Goal: Information Seeking & Learning: Learn about a topic

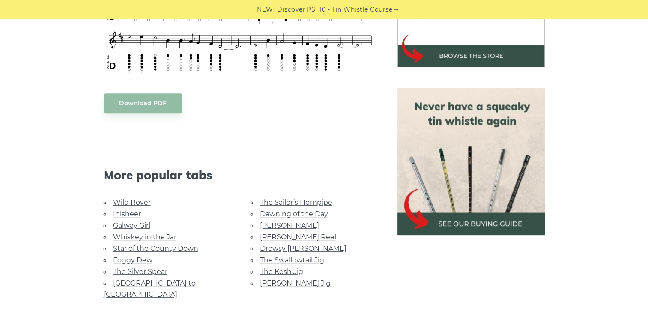
scroll to position [343, 0]
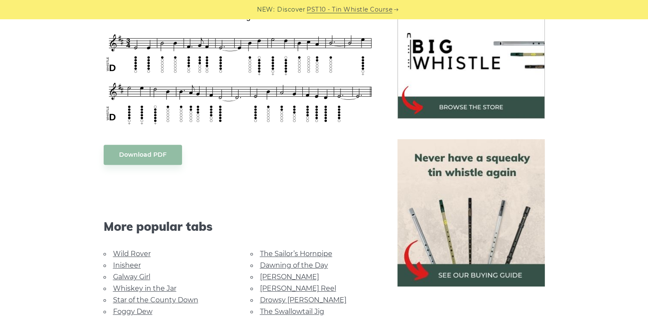
scroll to position [360, 0]
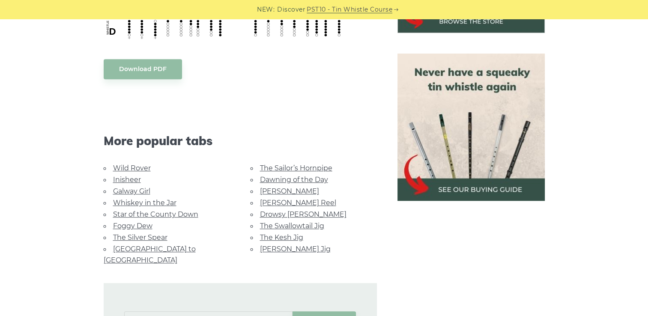
click at [286, 168] on link "The Sailor’s Hornpipe" at bounding box center [296, 168] width 72 height 8
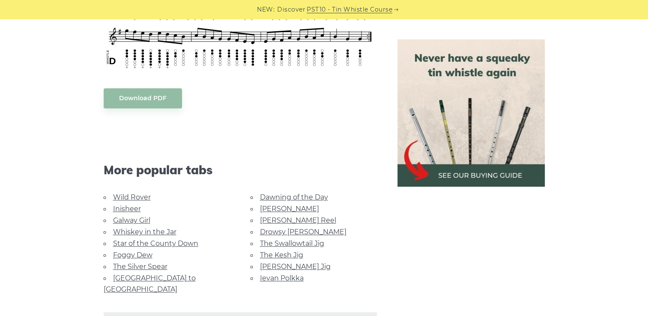
scroll to position [480, 0]
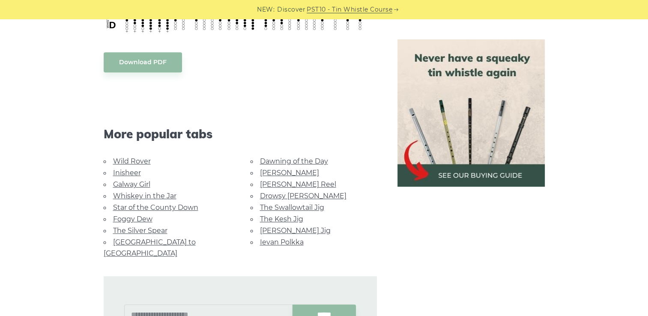
click at [139, 195] on link "Whiskey in the Jar" at bounding box center [144, 196] width 63 height 8
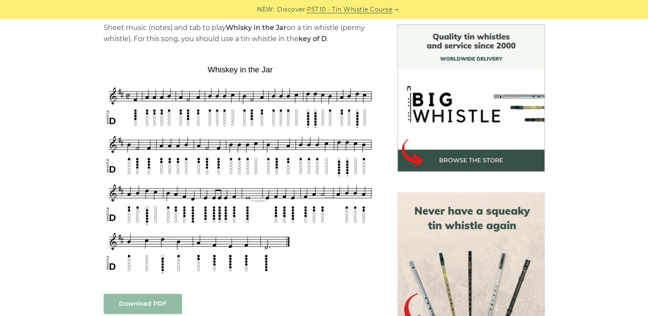
scroll to position [223, 0]
